Goal: Task Accomplishment & Management: Complete application form

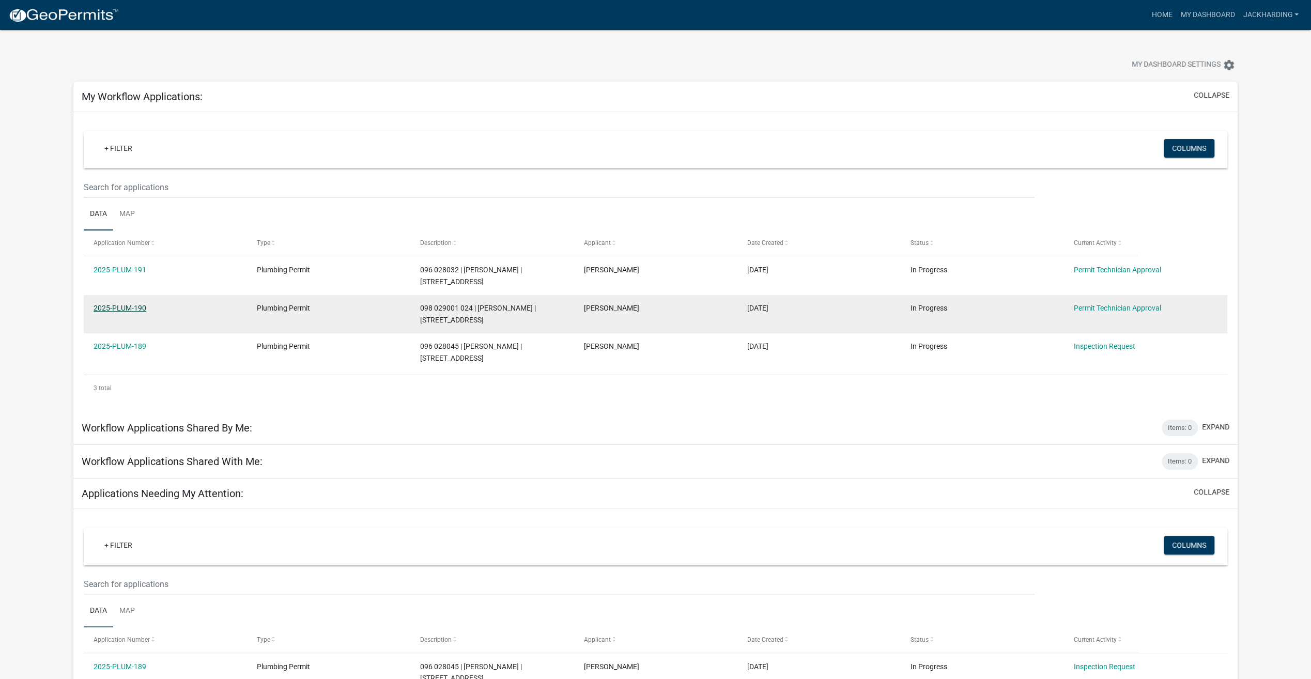
click at [127, 304] on link "2025-PLUM-190" at bounding box center [120, 308] width 53 height 8
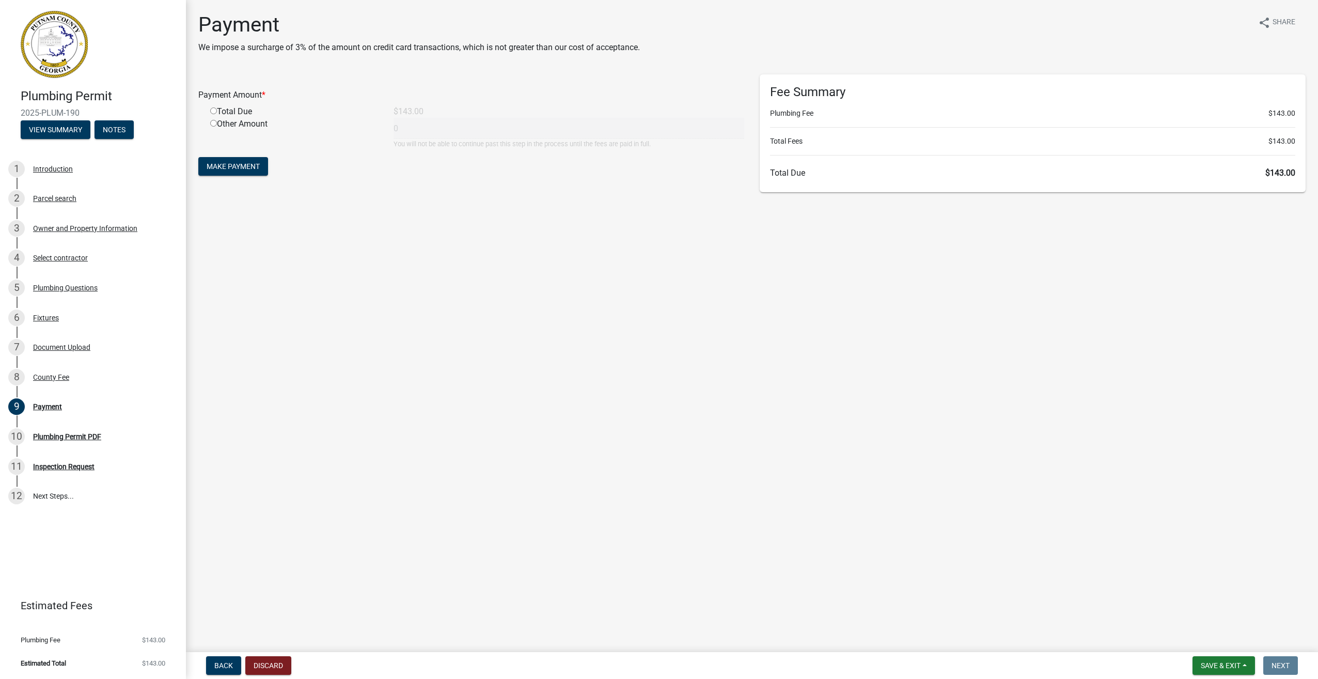
click at [213, 110] on input "radio" at bounding box center [213, 110] width 7 height 7
radio input "true"
type input "143"
click at [230, 163] on span "Make Payment" at bounding box center [233, 166] width 53 height 8
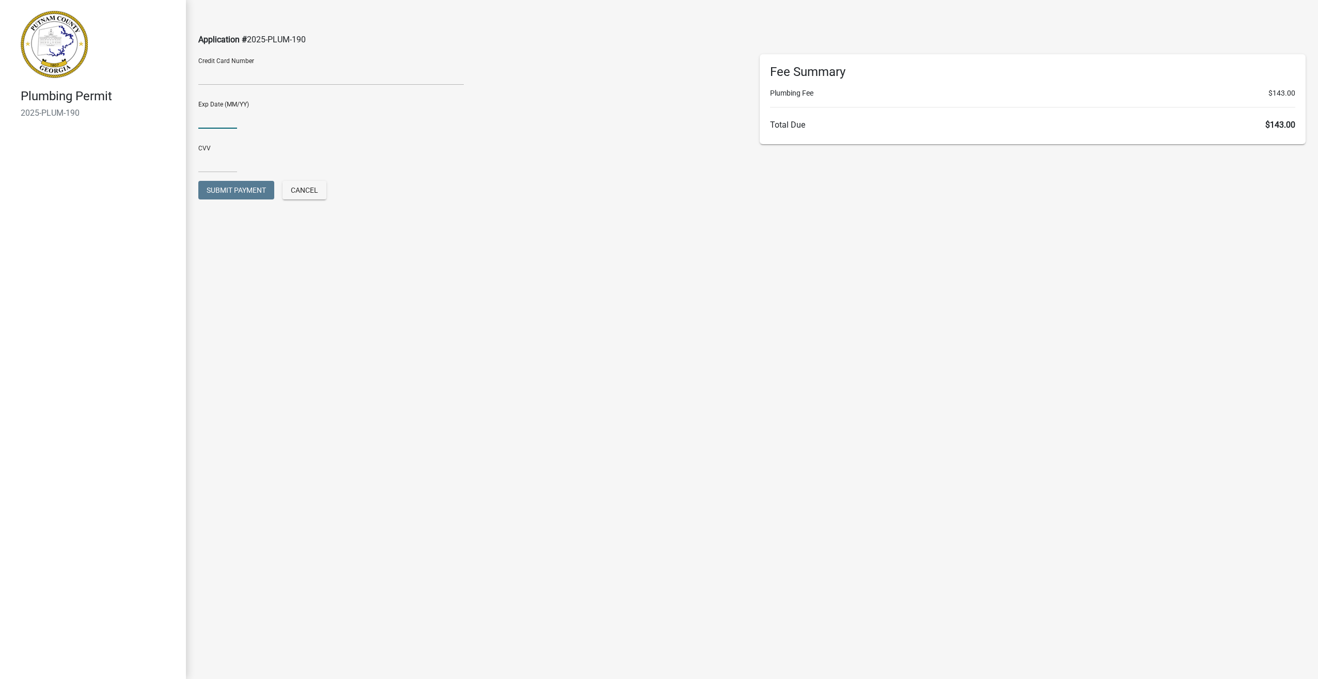
click at [221, 118] on input "text" at bounding box center [217, 117] width 39 height 21
type input "0427"
click at [216, 148] on div "CVV" at bounding box center [471, 155] width 546 height 36
click at [213, 151] on input "text" at bounding box center [217, 161] width 39 height 21
type input "870"
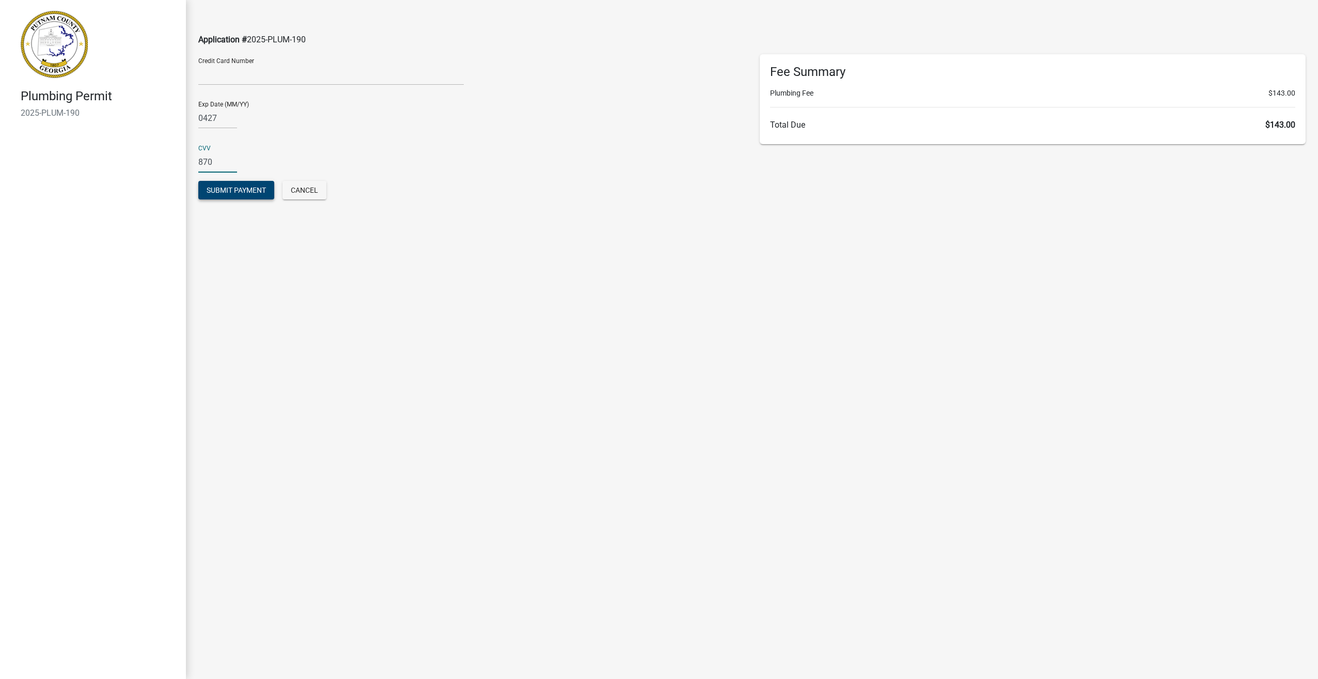
click at [234, 189] on span "Submit Payment" at bounding box center [236, 190] width 59 height 8
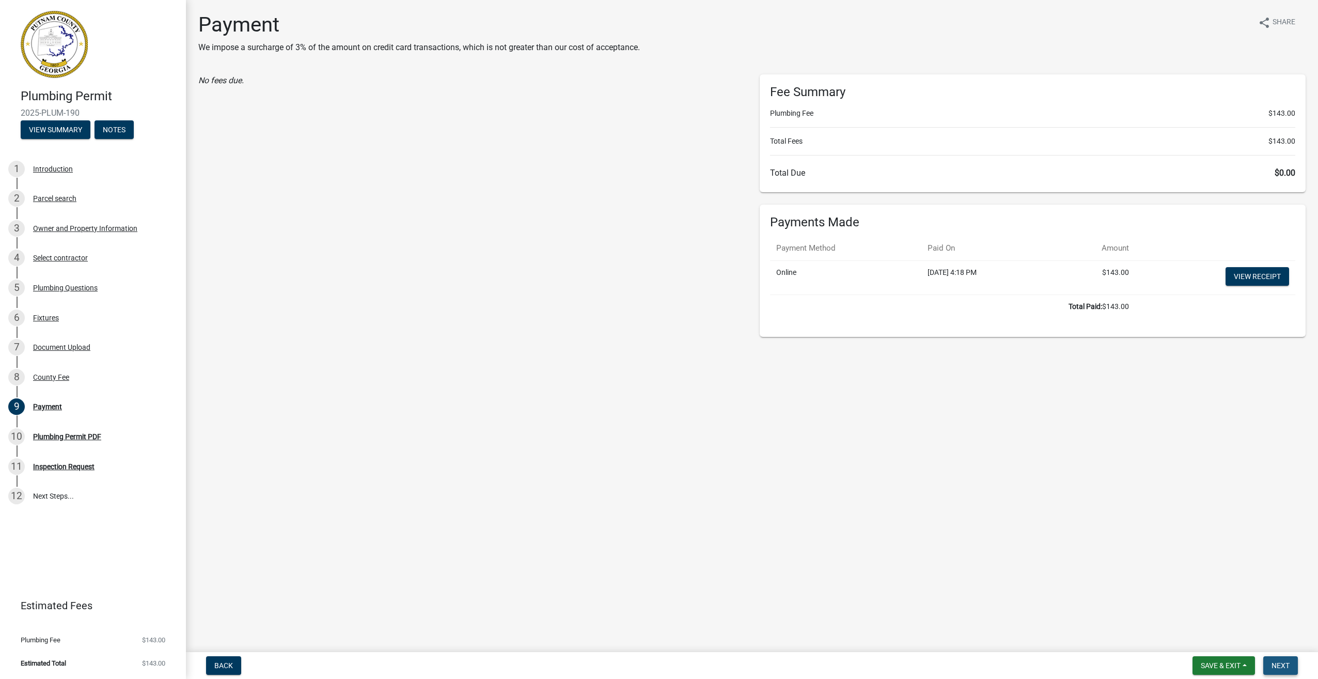
click at [1287, 661] on span "Next" at bounding box center [1281, 665] width 18 height 8
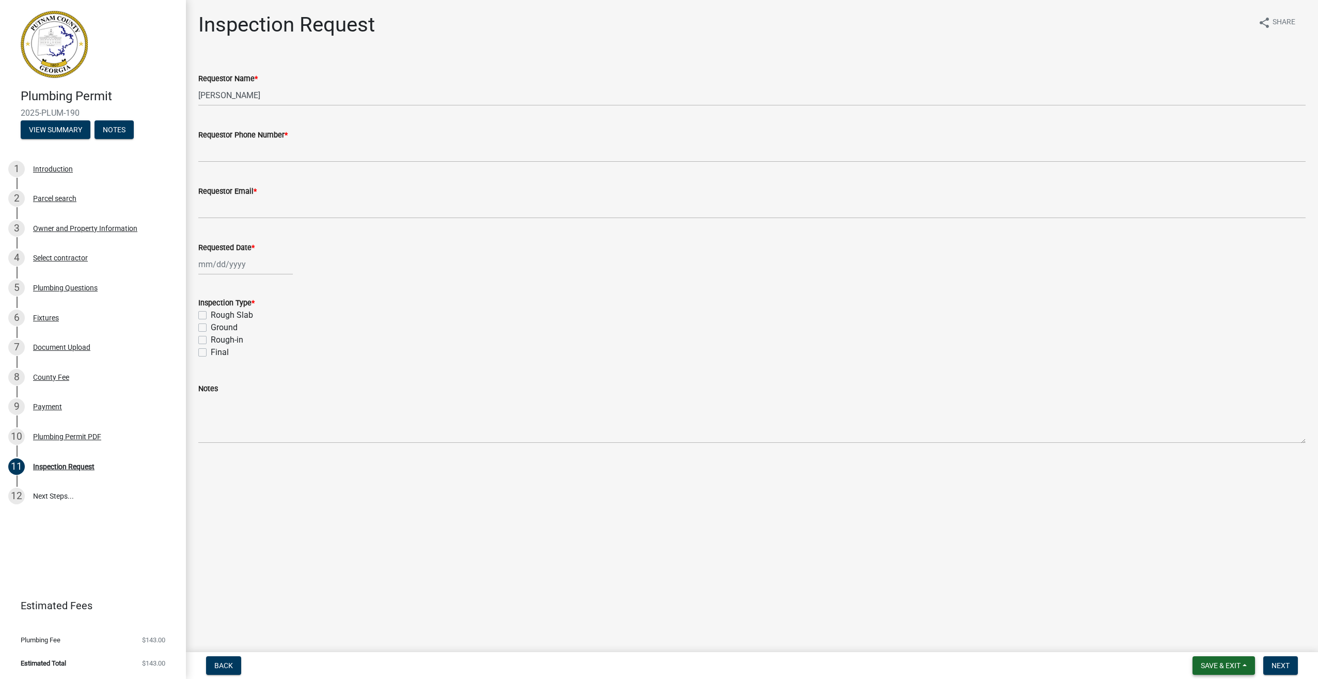
click at [1210, 666] on span "Save & Exit" at bounding box center [1221, 665] width 40 height 8
click at [1197, 638] on button "Save & Exit" at bounding box center [1214, 638] width 83 height 25
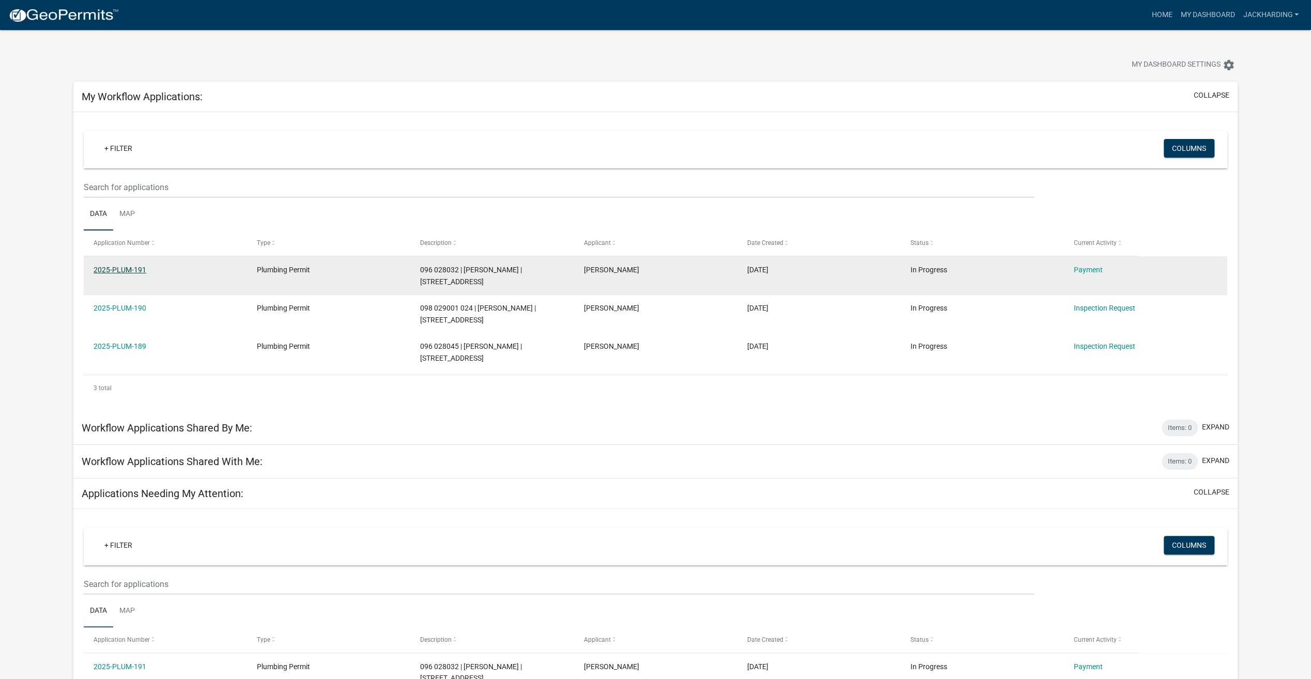
click at [121, 267] on link "2025-PLUM-191" at bounding box center [120, 270] width 53 height 8
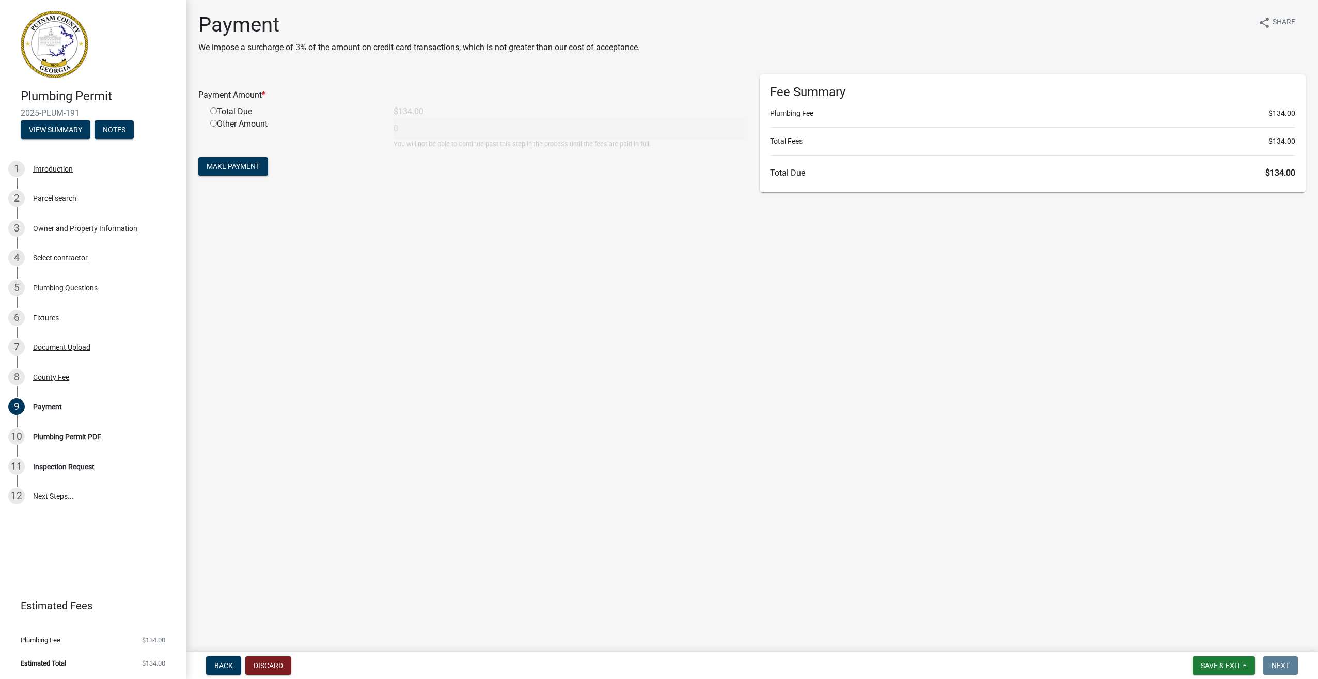
click at [213, 107] on div "Total Due" at bounding box center [294, 111] width 183 height 12
click at [212, 110] on input "radio" at bounding box center [213, 110] width 7 height 7
radio input "true"
type input "134"
click at [230, 162] on span "Make Payment" at bounding box center [233, 166] width 53 height 8
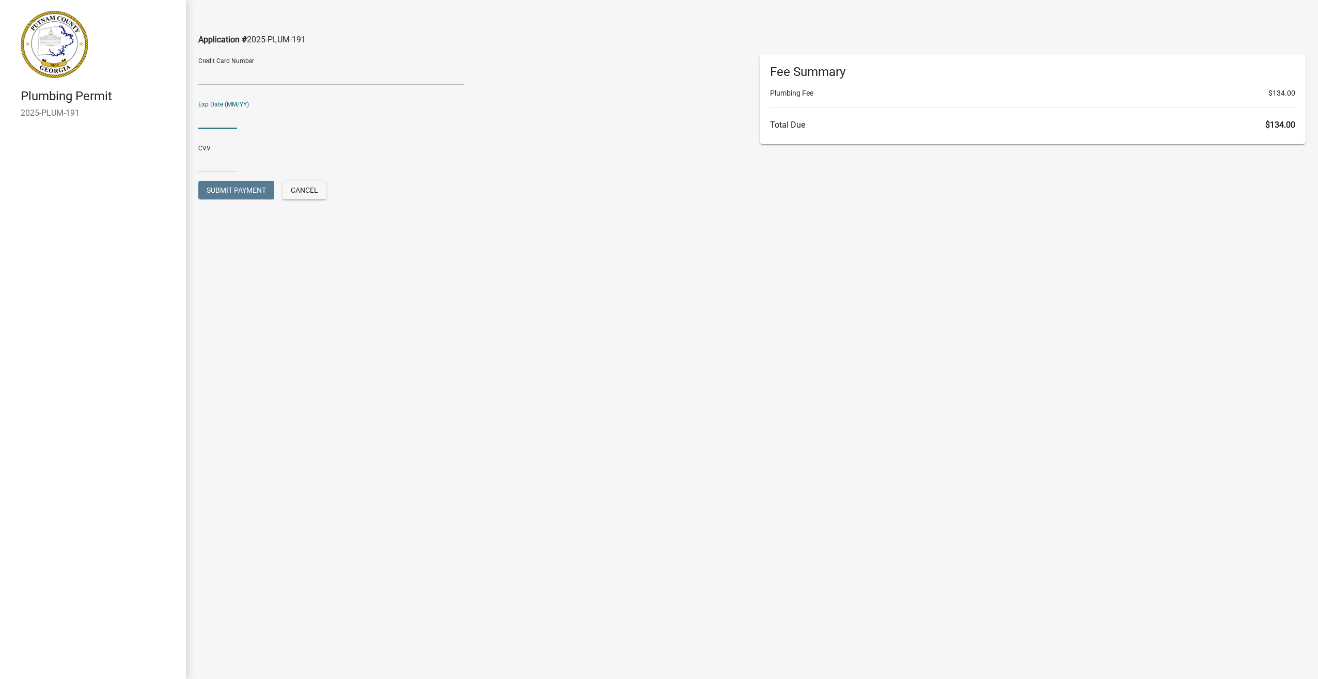
click at [226, 108] on input "text" at bounding box center [217, 117] width 39 height 21
type input "0427"
click at [224, 154] on input "text" at bounding box center [217, 161] width 39 height 21
type input "870"
click at [239, 193] on span "Submit Payment" at bounding box center [236, 190] width 59 height 8
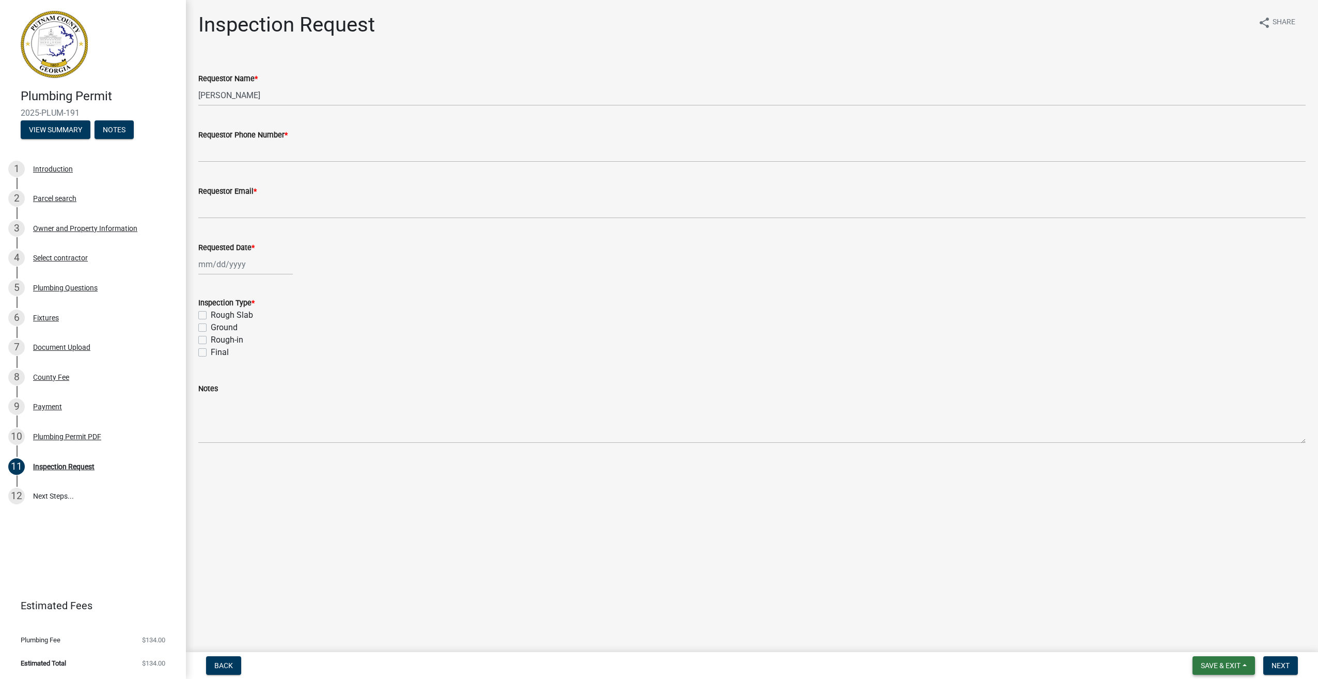
click at [1208, 665] on span "Save & Exit" at bounding box center [1221, 665] width 40 height 8
click at [1205, 639] on button "Save & Exit" at bounding box center [1214, 638] width 83 height 25
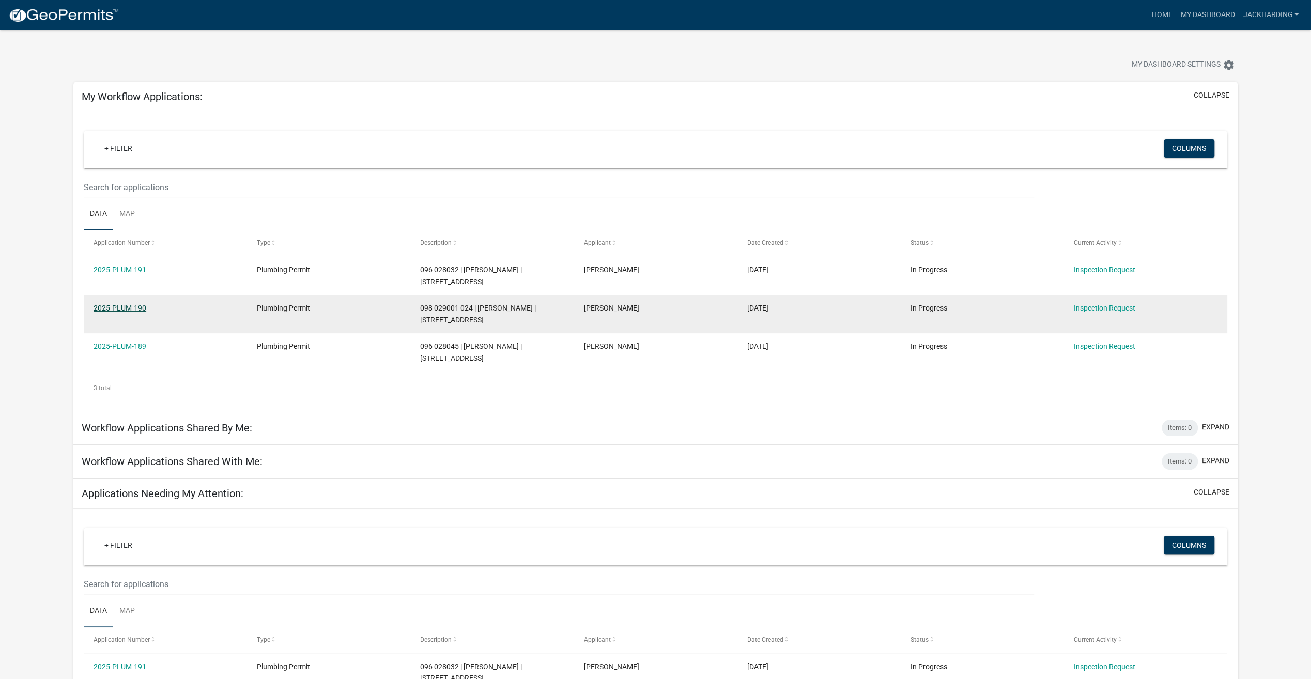
click at [132, 304] on link "2025-PLUM-190" at bounding box center [120, 308] width 53 height 8
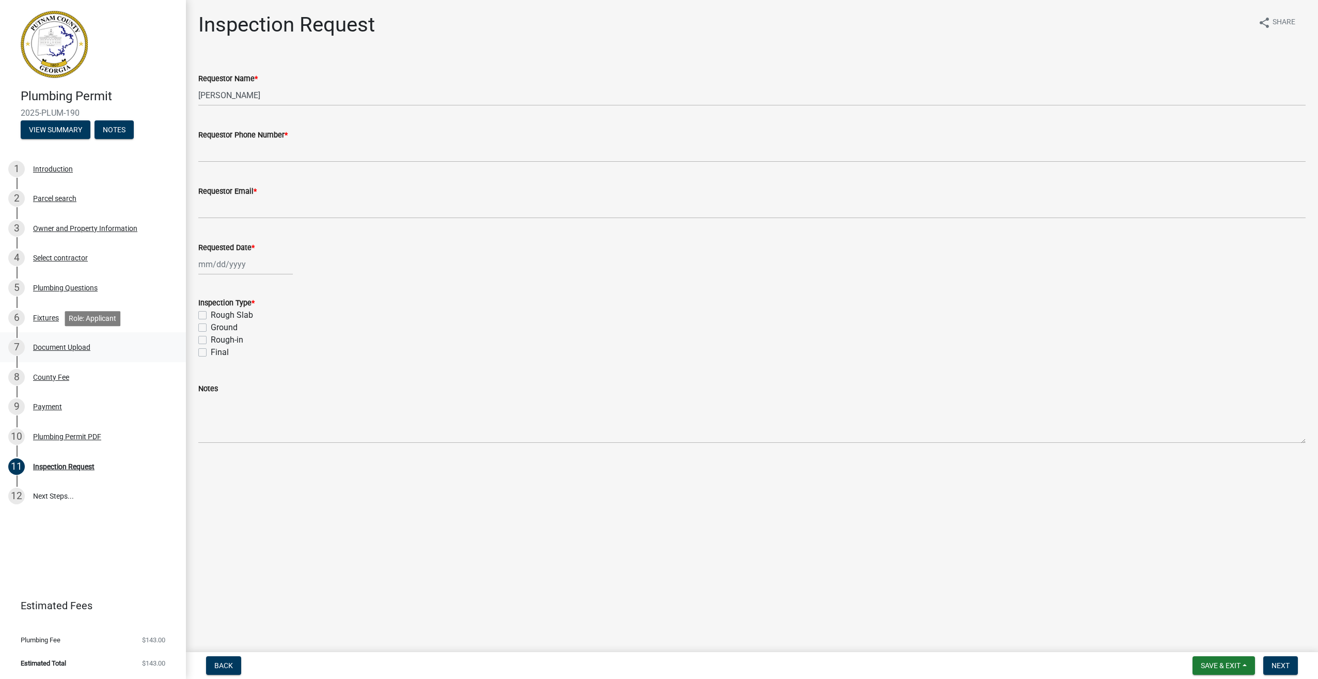
click at [63, 344] on div "Document Upload" at bounding box center [61, 347] width 57 height 7
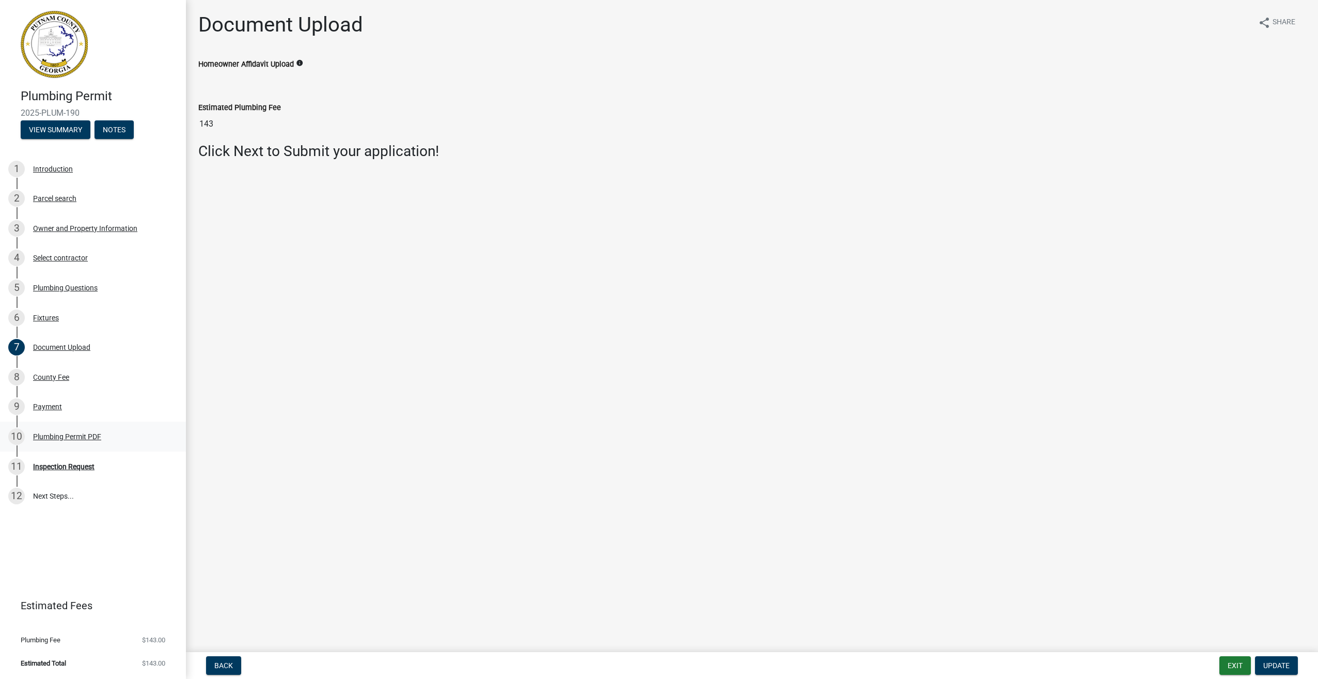
click at [72, 437] on div "Plumbing Permit PDF" at bounding box center [67, 436] width 68 height 7
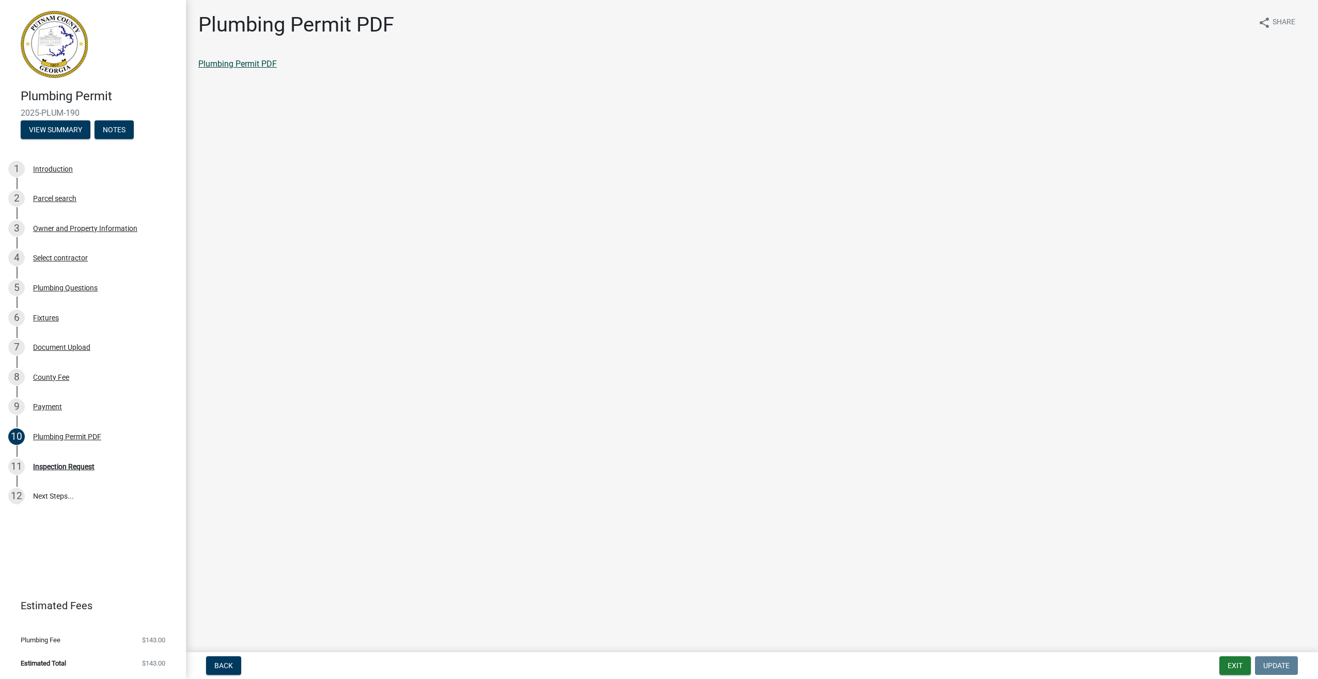
click at [235, 61] on link "Plumbing Permit PDF" at bounding box center [237, 64] width 79 height 10
click at [1230, 665] on button "Exit" at bounding box center [1236, 665] width 32 height 19
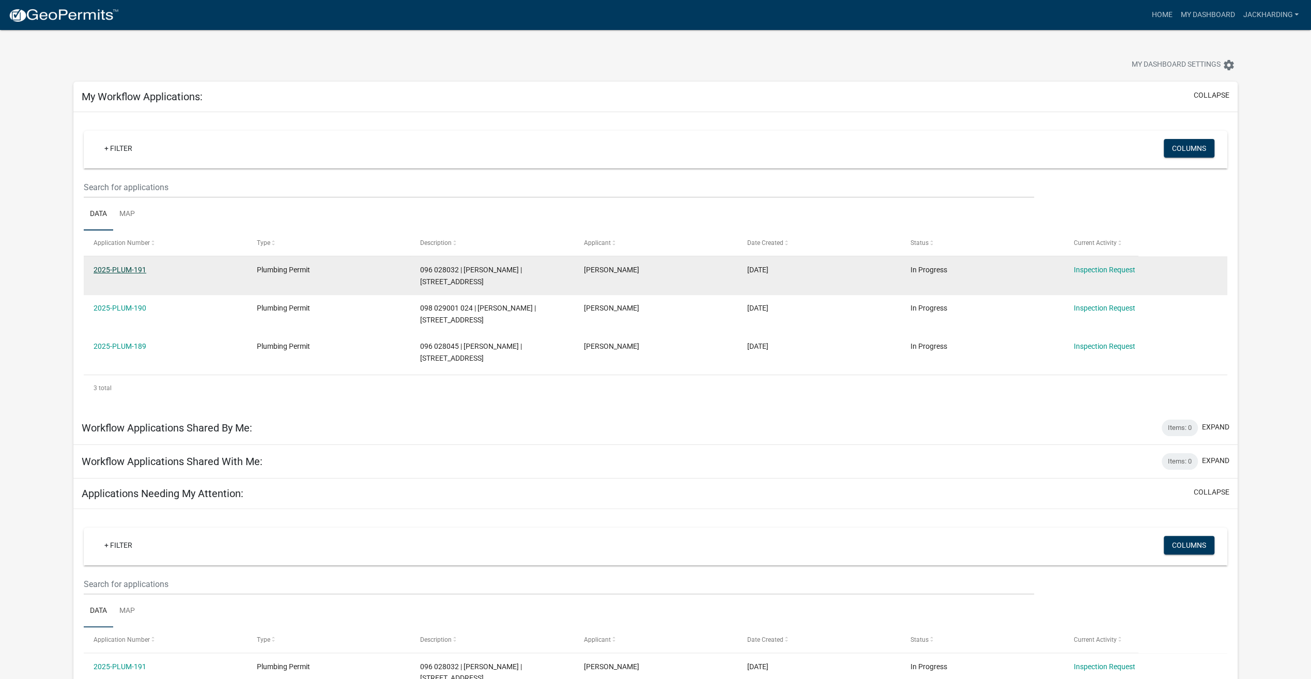
click at [119, 271] on link "2025-PLUM-191" at bounding box center [120, 270] width 53 height 8
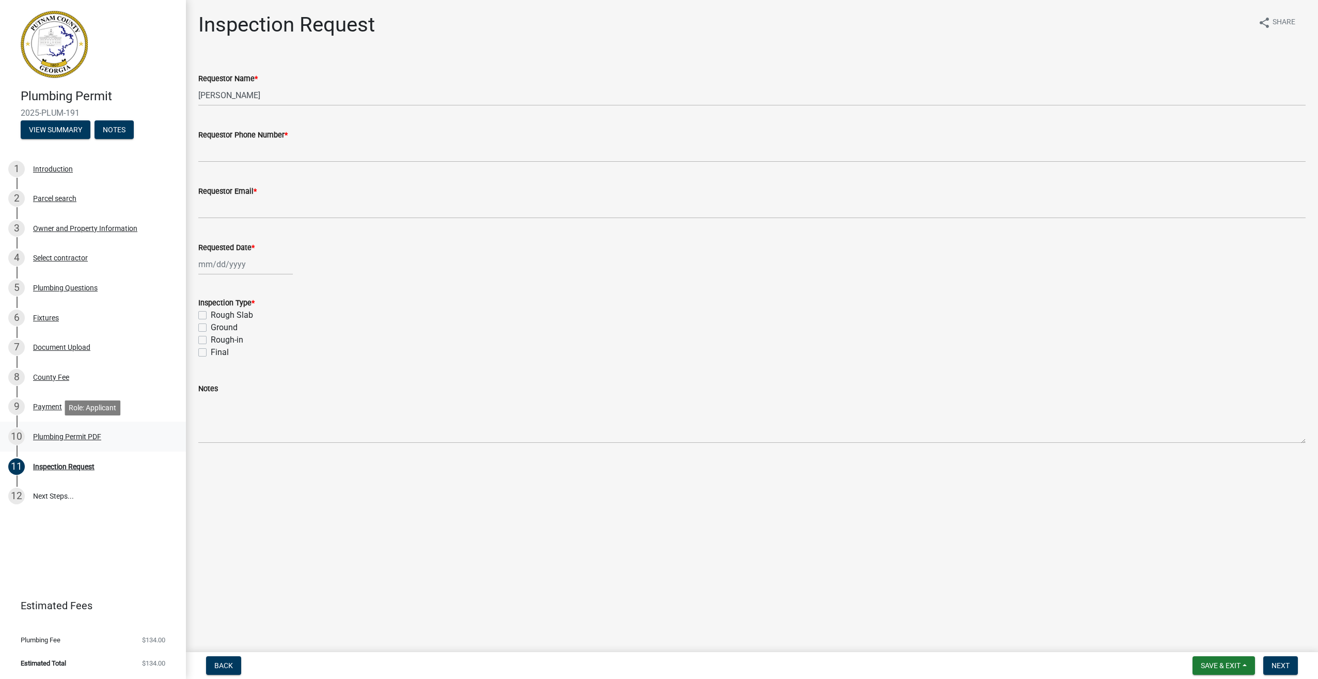
click at [62, 434] on div "Plumbing Permit PDF" at bounding box center [67, 436] width 68 height 7
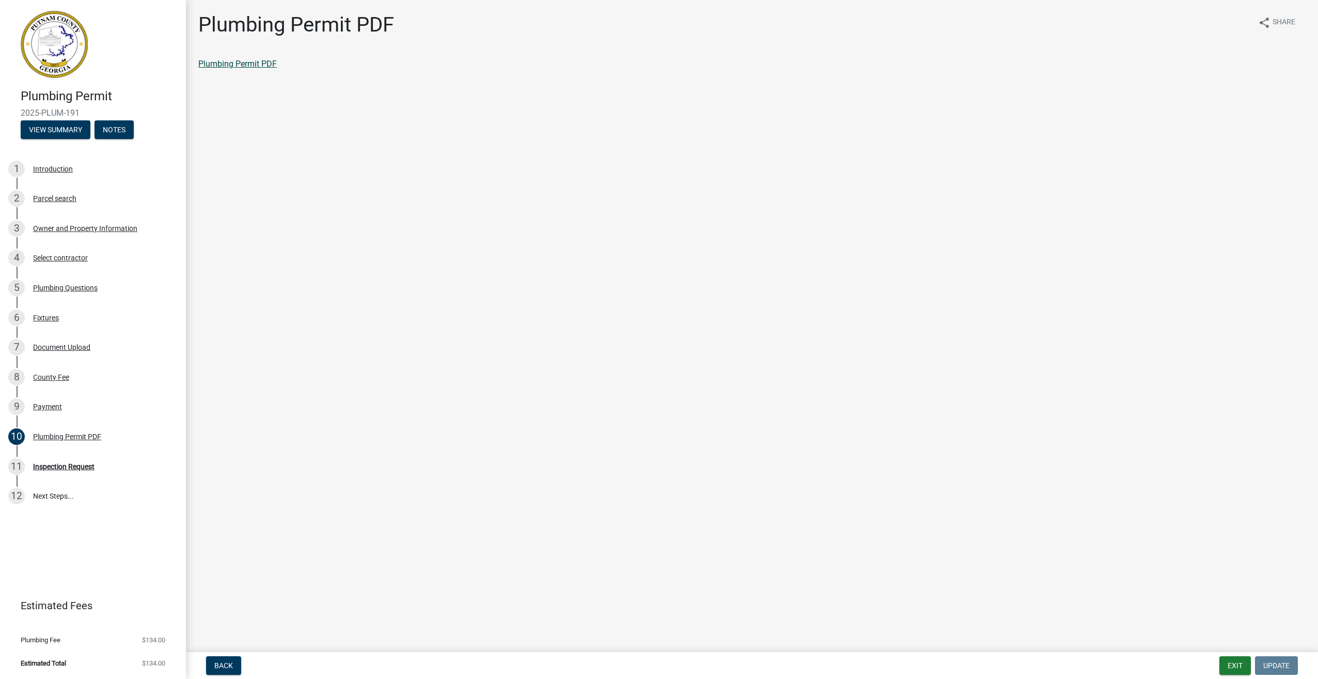
click at [249, 61] on link "Plumbing Permit PDF" at bounding box center [237, 64] width 79 height 10
